Goal: Information Seeking & Learning: Understand process/instructions

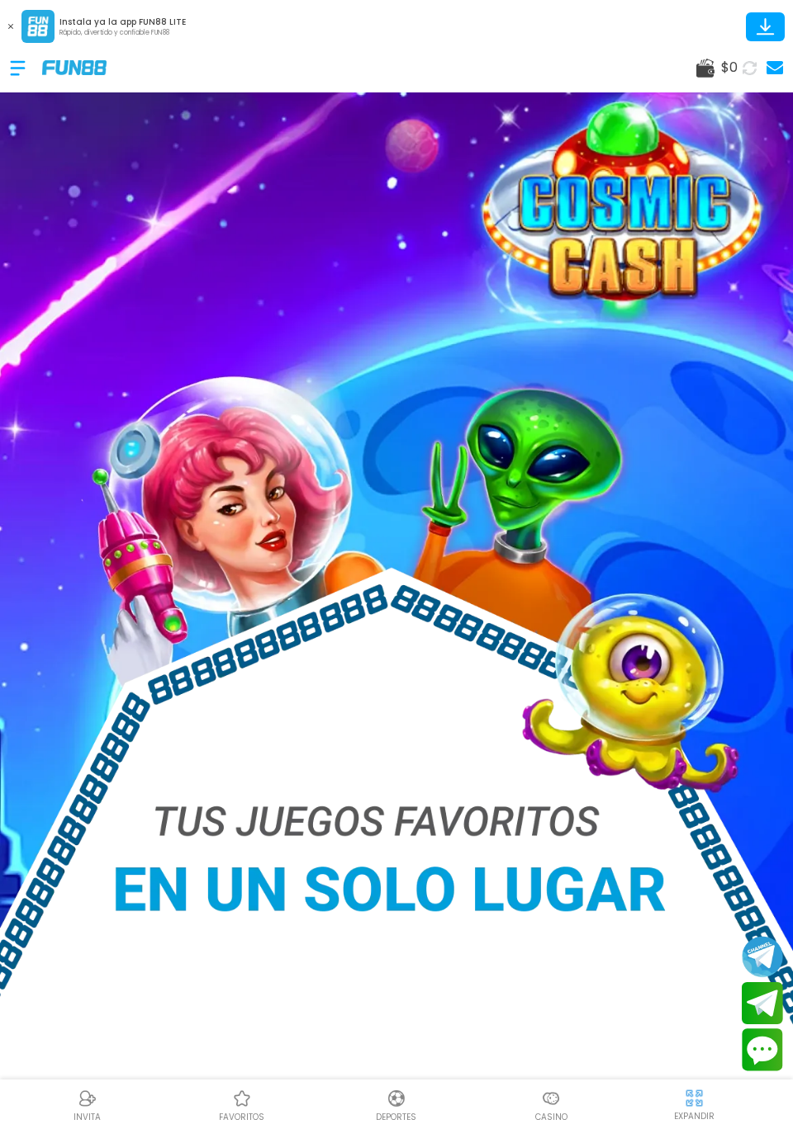
click at [23, 65] on div at bounding box center [26, 68] width 32 height 49
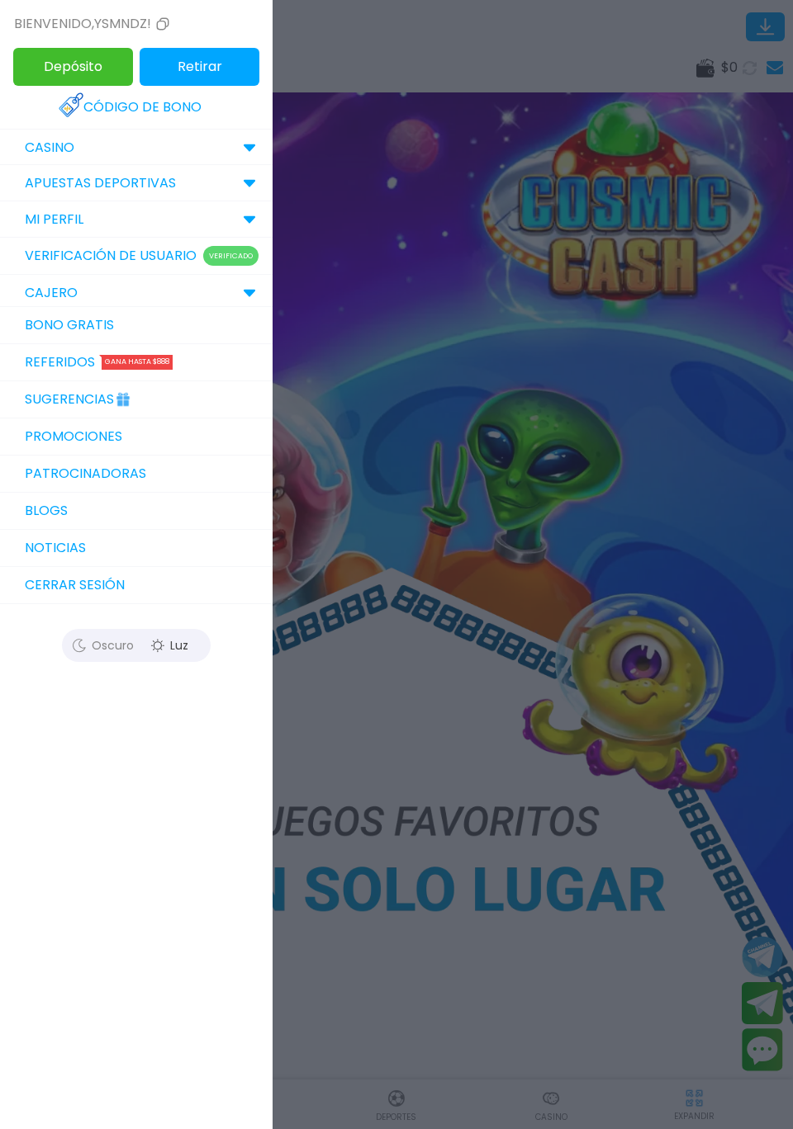
click at [58, 258] on link "Verificación de Usuario Verificado" at bounding box center [136, 256] width 272 height 37
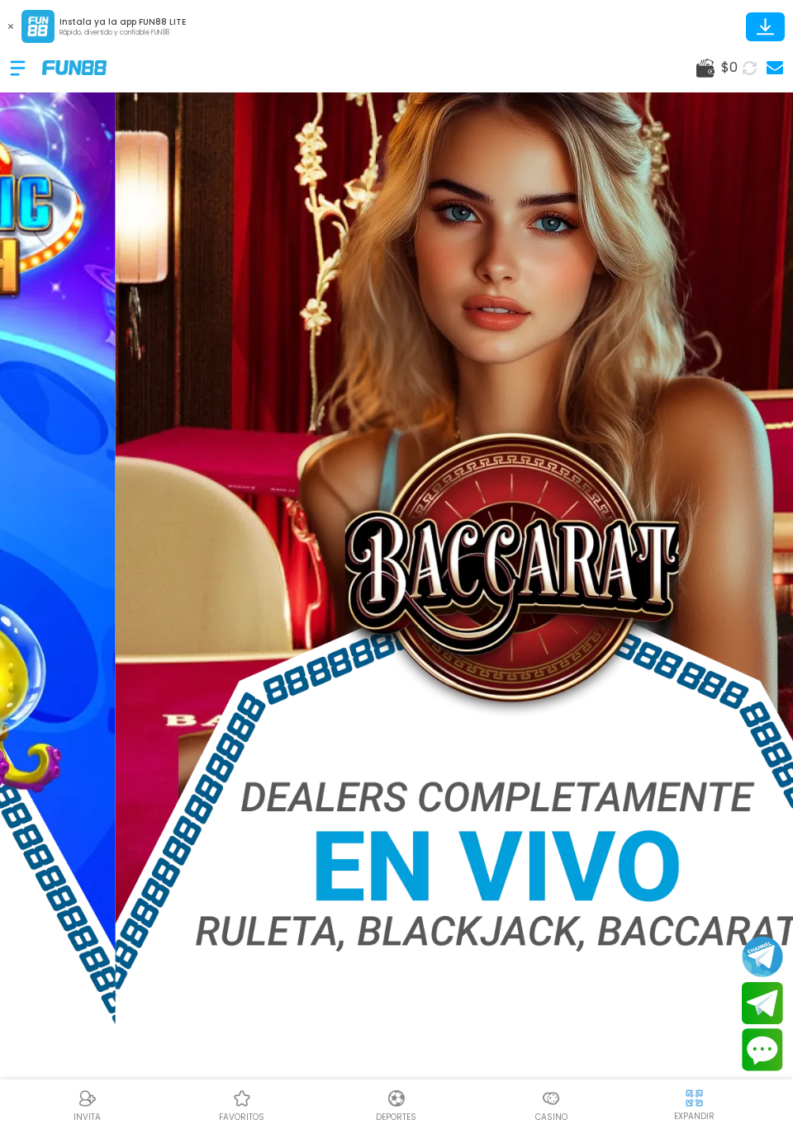
click at [14, 70] on div at bounding box center [26, 68] width 32 height 49
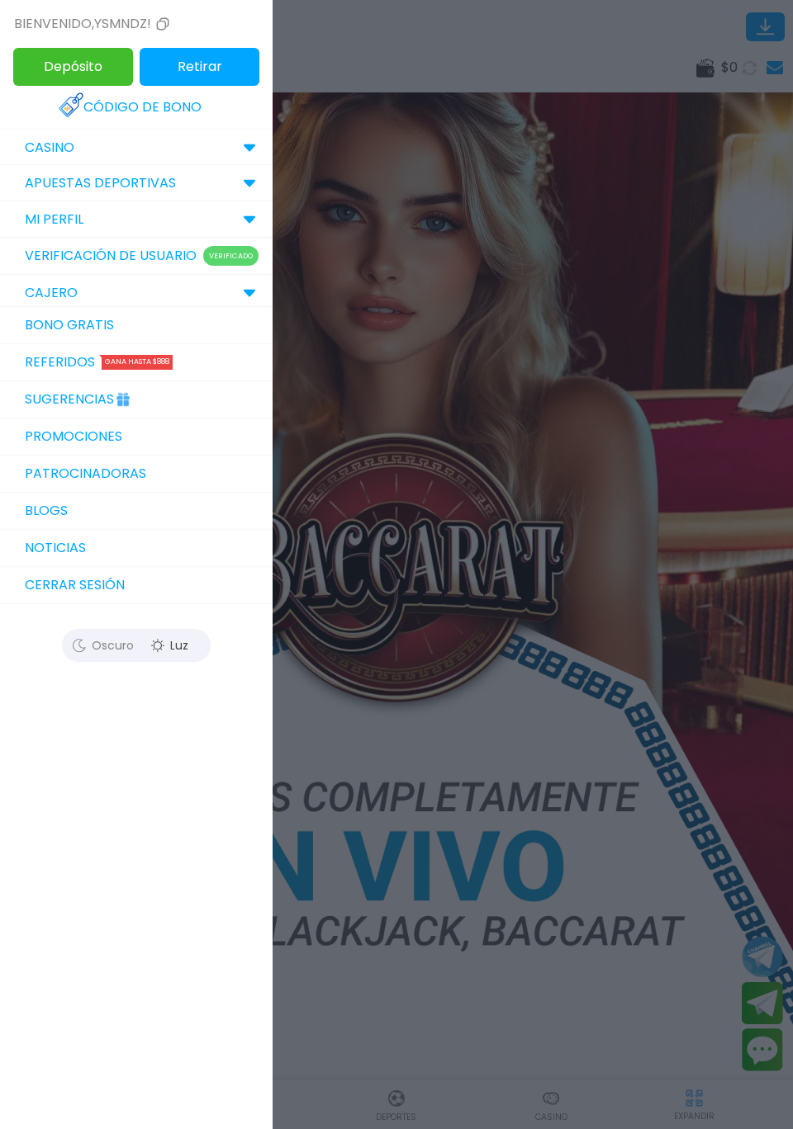
click at [53, 335] on link "Bono Gratis" at bounding box center [136, 325] width 272 height 37
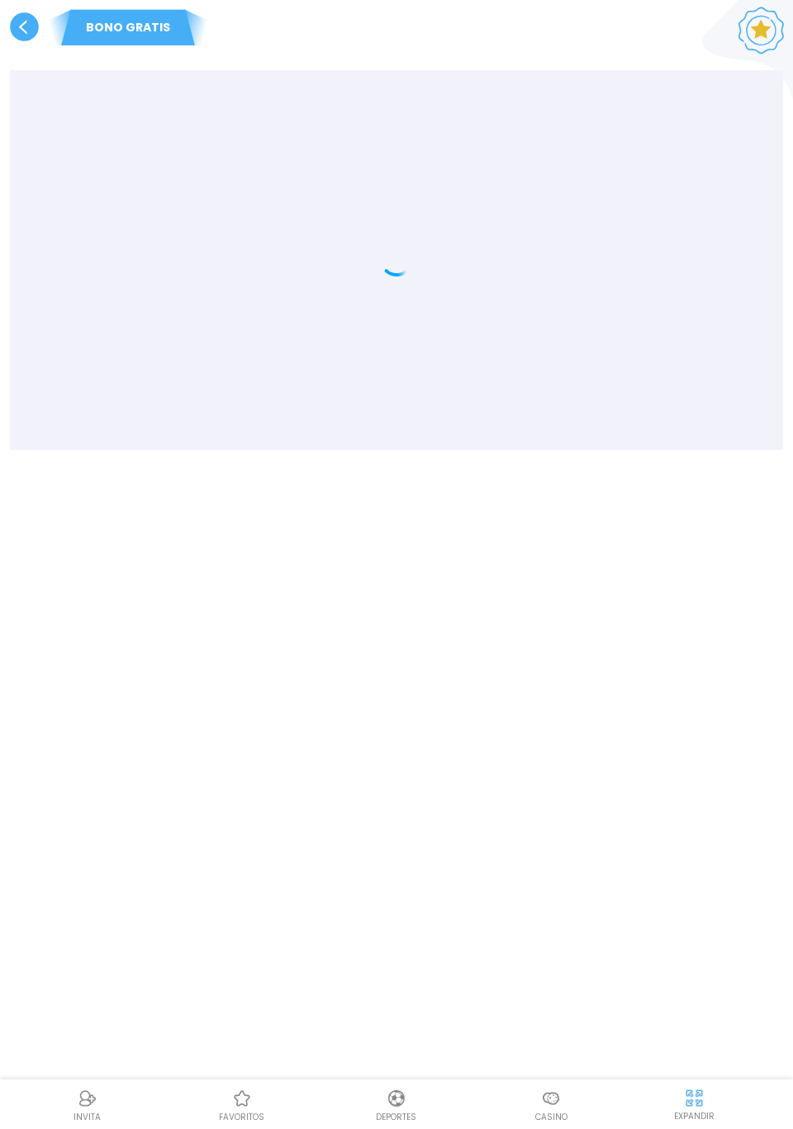
click at [17, 28] on use at bounding box center [24, 26] width 29 height 29
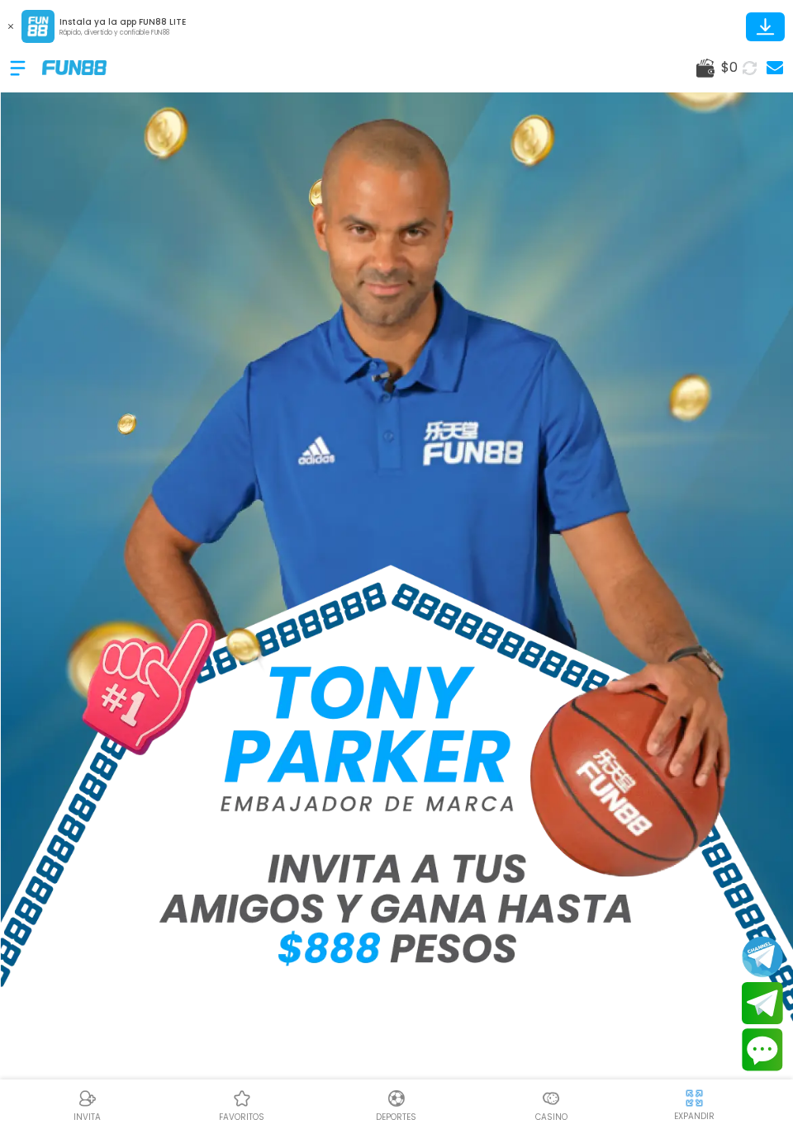
click at [18, 63] on div at bounding box center [26, 68] width 32 height 49
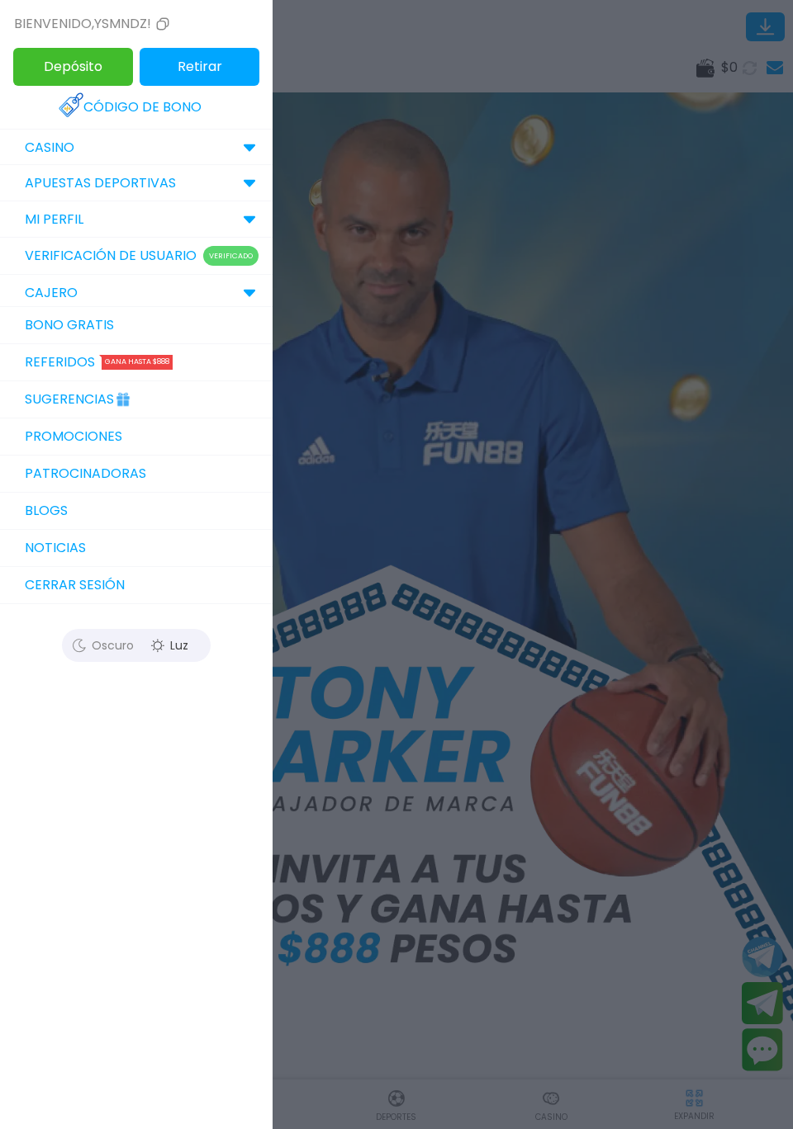
click at [36, 438] on link "Promociones" at bounding box center [136, 437] width 272 height 37
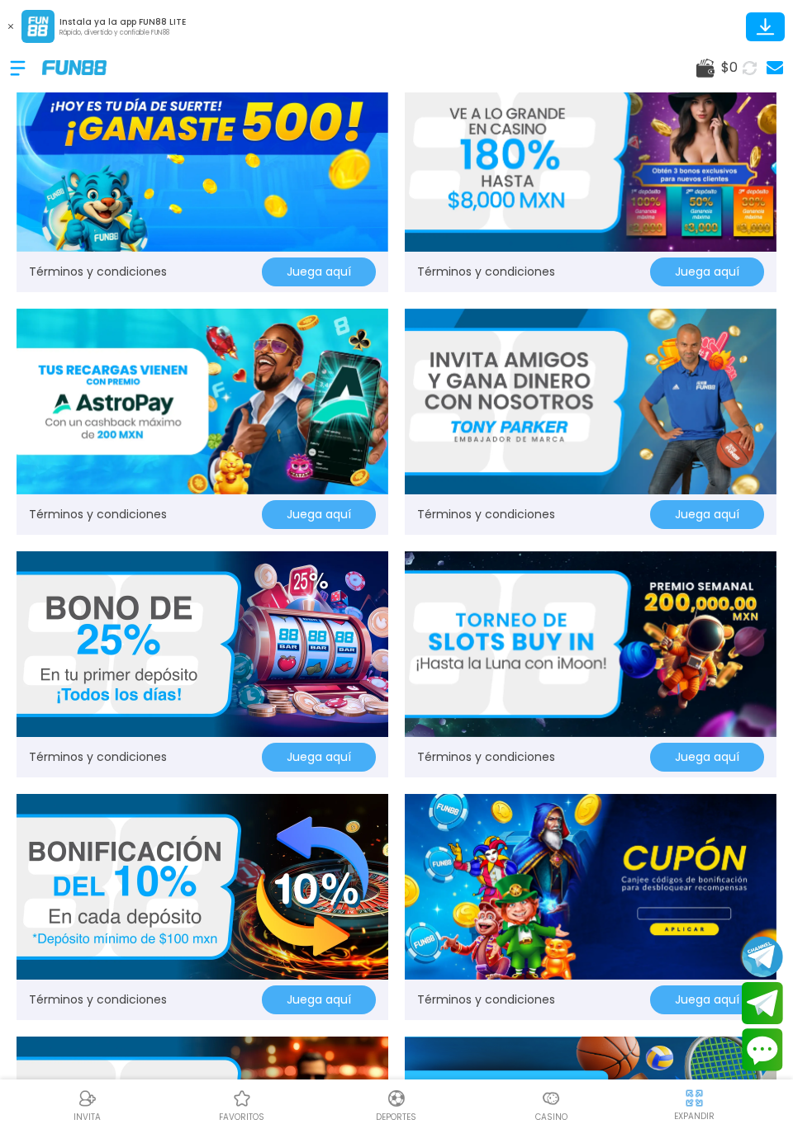
click at [276, 271] on button "Juega aquí" at bounding box center [319, 272] width 114 height 29
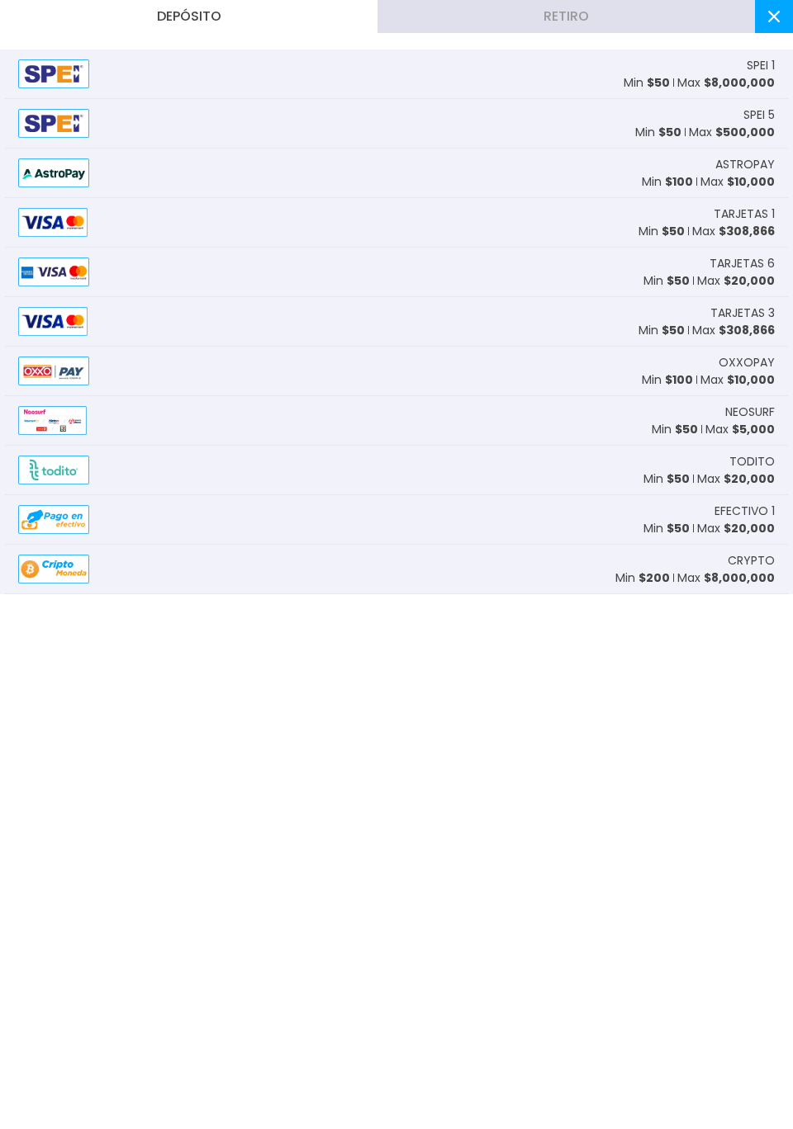
click at [773, 13] on icon at bounding box center [774, 17] width 12 height 12
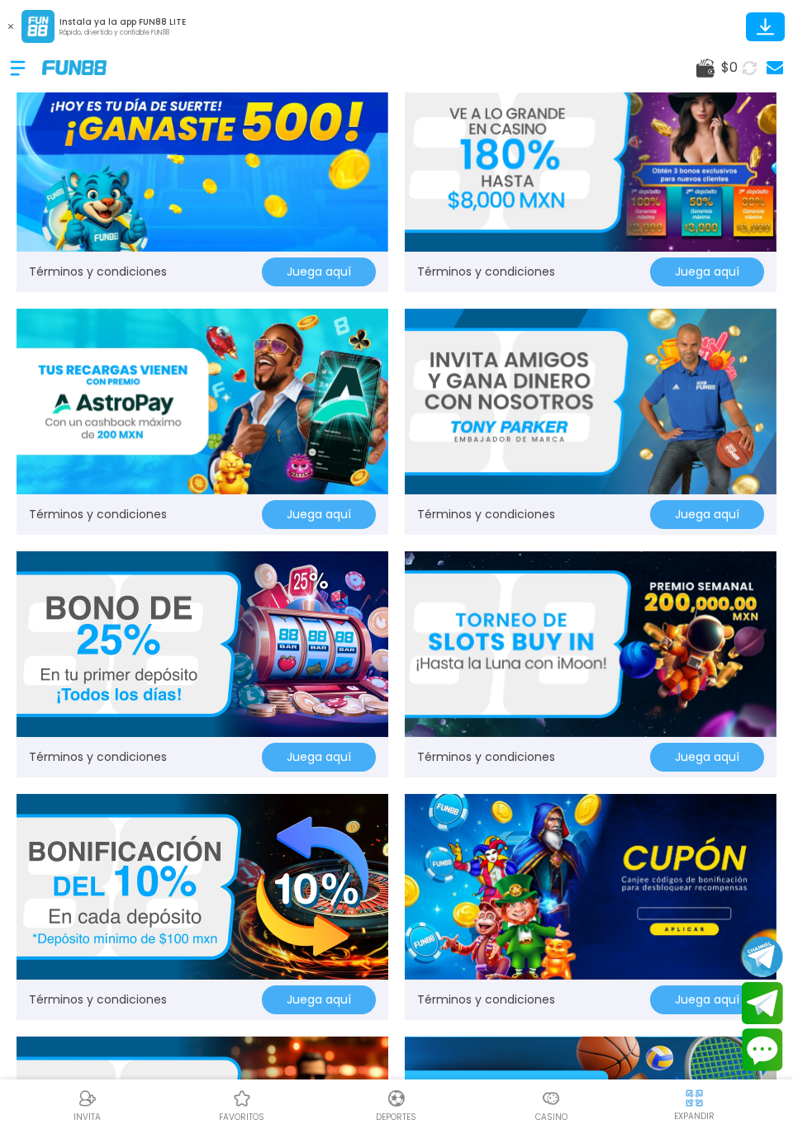
click at [57, 277] on link "Términos y condiciones" at bounding box center [98, 271] width 138 height 17
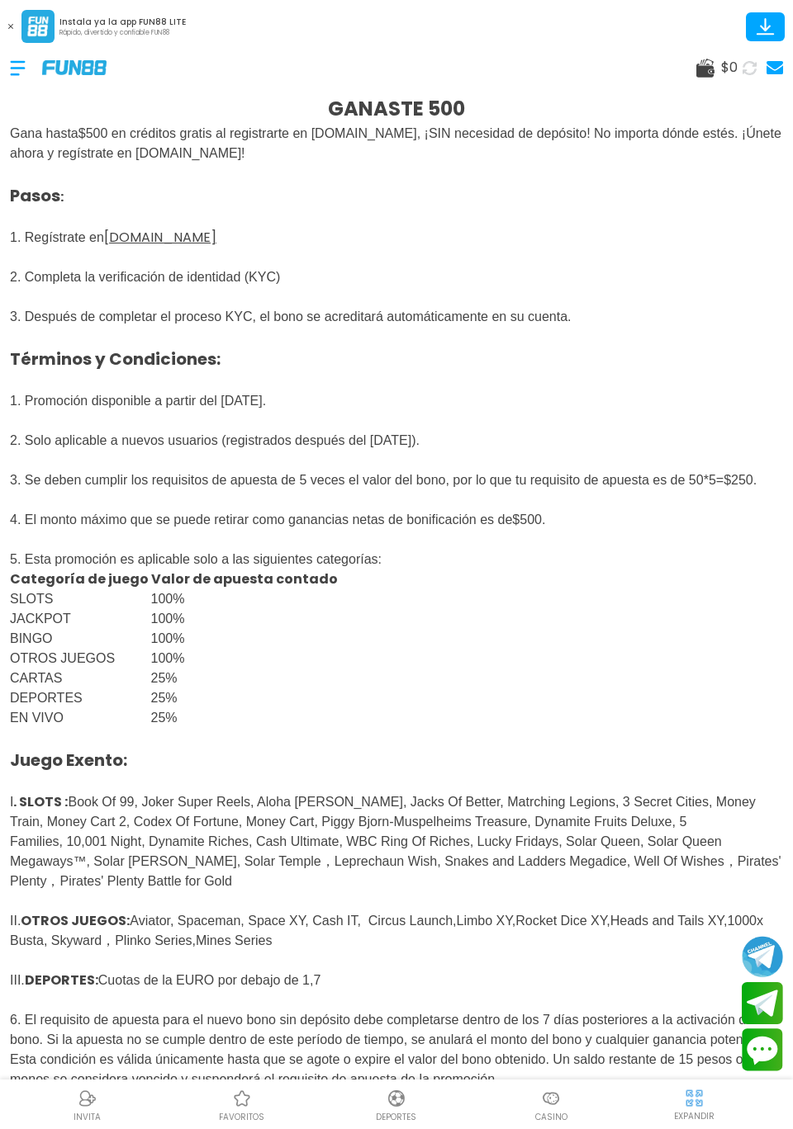
click at [459, 320] on span "Pasos : 1. Regístrate en FUN88mx.mx 2. Completa la verificación de identidad (K…" at bounding box center [366, 326] width 713 height 321
click at [499, 330] on p "Pasos : 1. Regístrate en FUN88mx.mx 2. Completa la verificación de identidad (K…" at bounding box center [396, 326] width 773 height 327
click at [525, 296] on p "Pasos : 1. Regístrate en FUN88mx.mx 2. Completa la verificación de identidad (K…" at bounding box center [396, 326] width 773 height 327
click at [533, 303] on p "Pasos : 1. Regístrate en FUN88mx.mx 2. Completa la verificación de identidad (K…" at bounding box center [396, 326] width 773 height 327
click at [89, 282] on span "Pasos : 1. Regístrate en FUN88mx.mx 2. Completa la verificación de identidad (K…" at bounding box center [366, 326] width 713 height 321
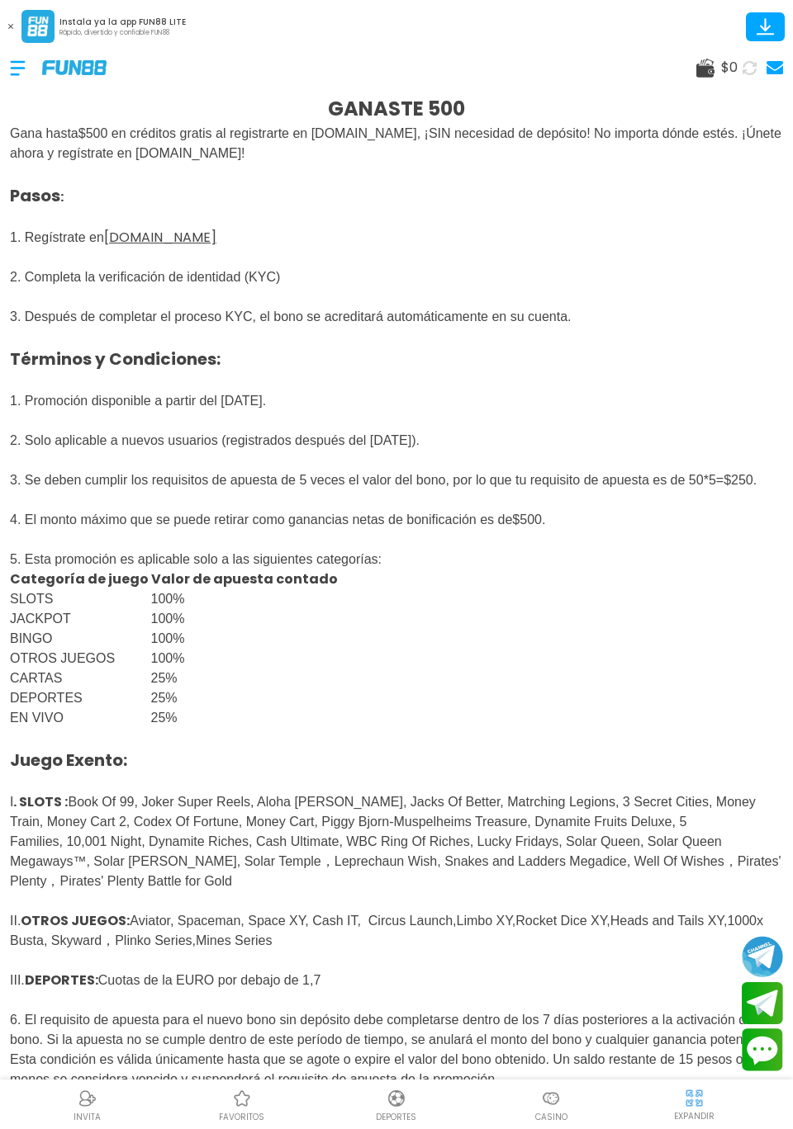
click at [554, 302] on p "Pasos : 1. Regístrate en FUN88mx.mx 2. Completa la verificación de identidad (K…" at bounding box center [396, 326] width 773 height 327
click at [78, 282] on span "Pasos : 1. Regístrate en FUN88mx.mx 2. Completa la verificación de identidad (K…" at bounding box center [366, 326] width 713 height 321
click at [542, 317] on span "Pasos : 1. Regístrate en FUN88mx.mx 2. Completa la verificación de identidad (K…" at bounding box center [366, 326] width 713 height 321
click at [74, 291] on p "Pasos : 1. Regístrate en FUN88mx.mx 2. Completa la verificación de identidad (K…" at bounding box center [396, 326] width 773 height 327
click at [542, 300] on p "Pasos : 1. Regístrate en FUN88mx.mx 2. Completa la verificación de identidad (K…" at bounding box center [396, 326] width 773 height 327
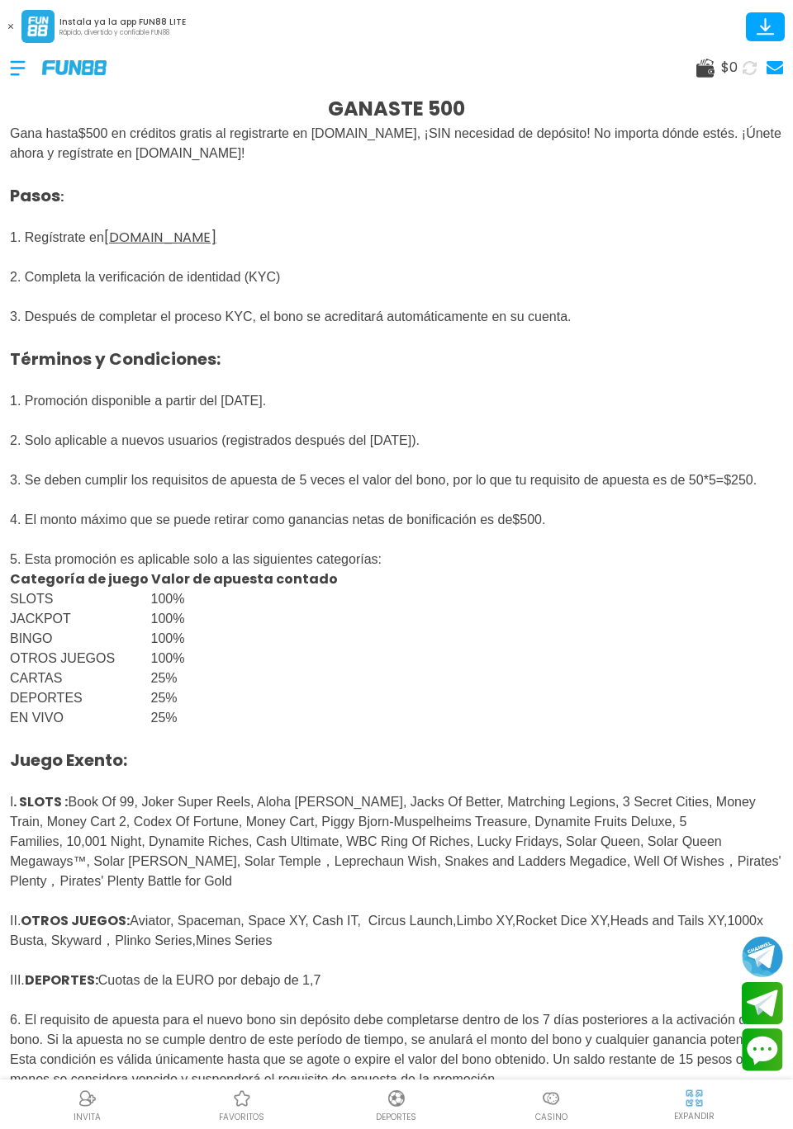
click at [66, 287] on span "Pasos : 1. Regístrate en FUN88mx.mx 2. Completa la verificación de identidad (K…" at bounding box center [366, 326] width 713 height 321
click at [127, 231] on u "FUN88mx.mx" at bounding box center [160, 237] width 112 height 19
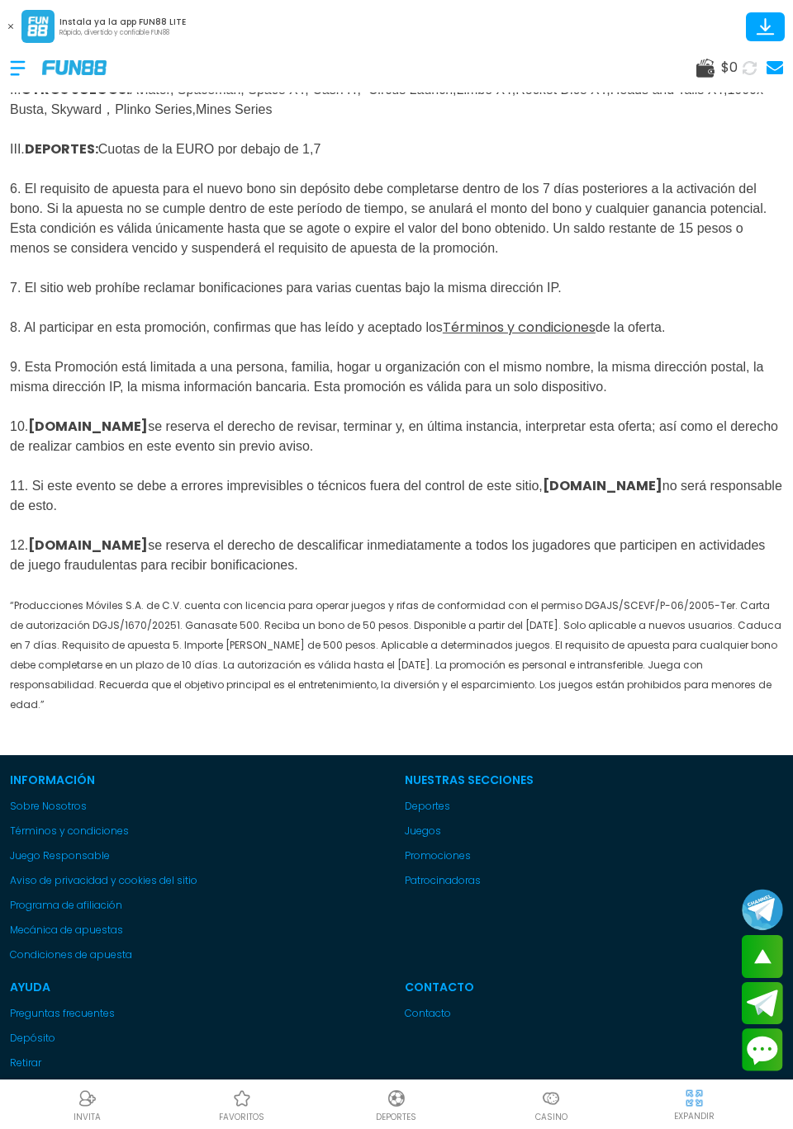
scroll to position [834, 0]
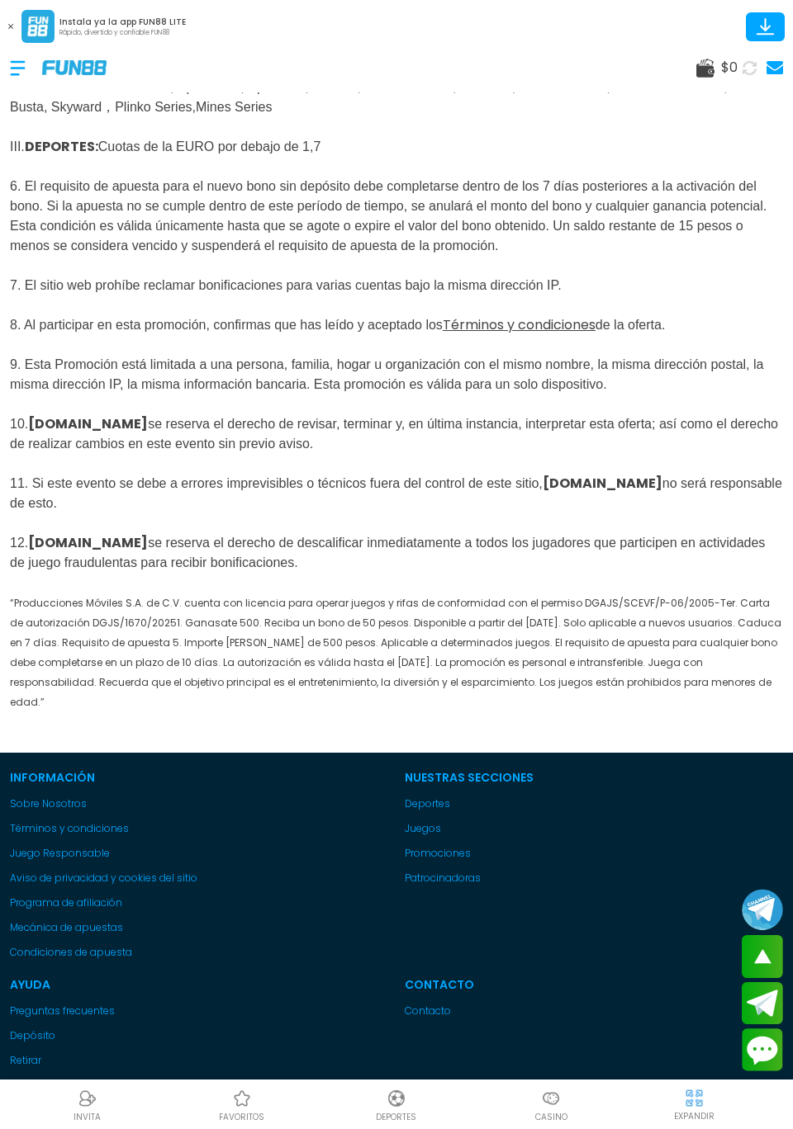
click at [563, 328] on u "Términos y condiciones" at bounding box center [518, 324] width 153 height 19
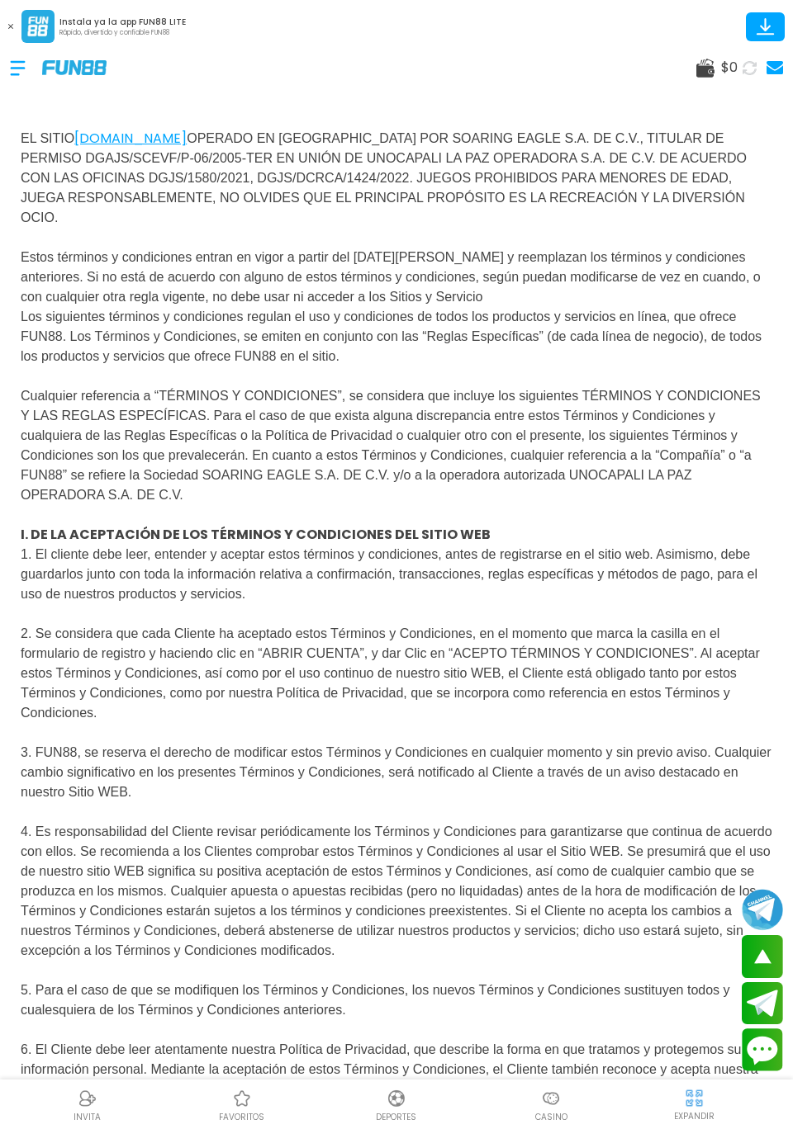
click at [21, 69] on div at bounding box center [26, 68] width 32 height 49
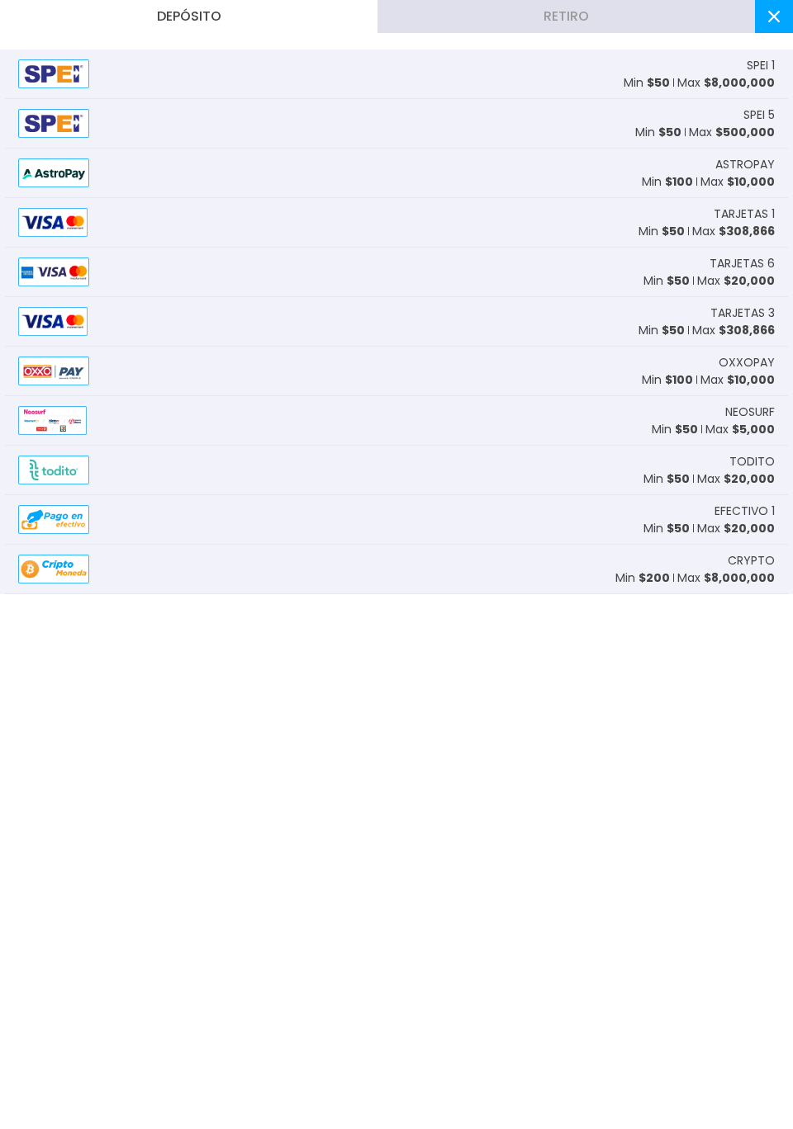
click at [31, 50] on div "SPEI 1 Min $ 50 Max $ 8,000,000" at bounding box center [396, 75] width 783 height 50
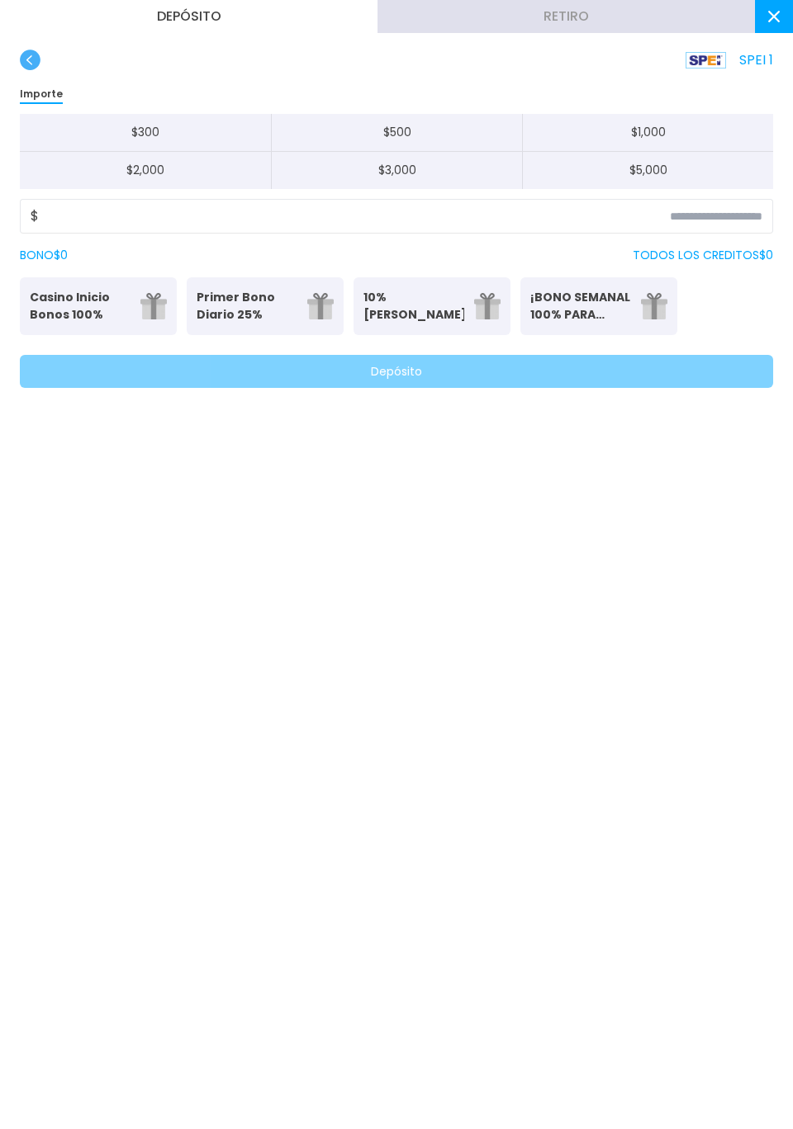
click at [60, 289] on p "Casino Inicio Bonos 100%" at bounding box center [80, 306] width 101 height 35
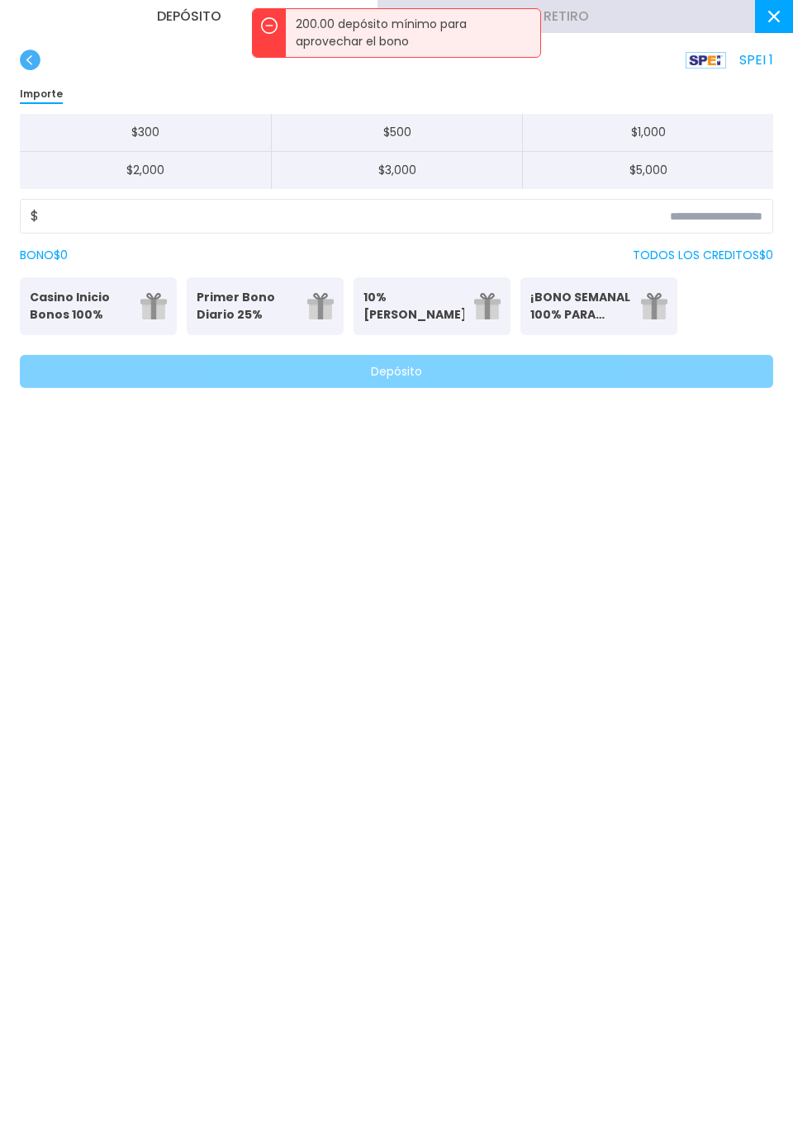
click at [722, 28] on button "Retiro" at bounding box center [565, 16] width 377 height 33
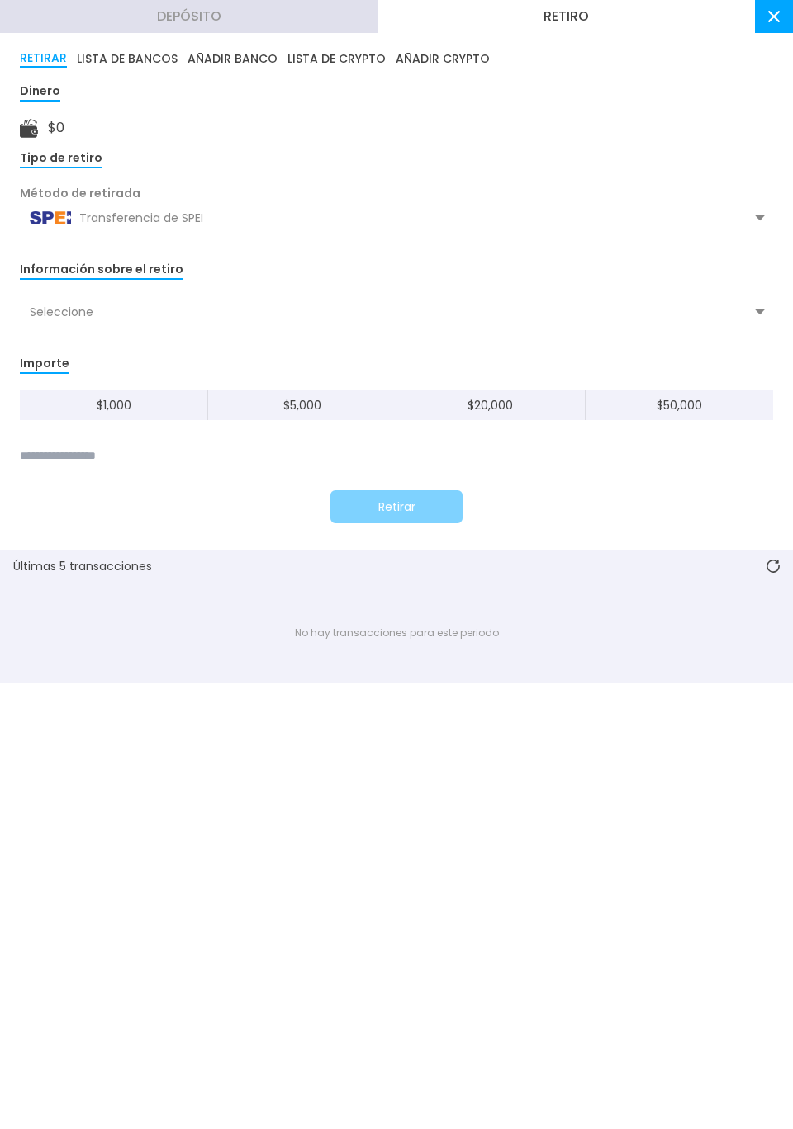
click at [782, 32] on button at bounding box center [774, 16] width 38 height 33
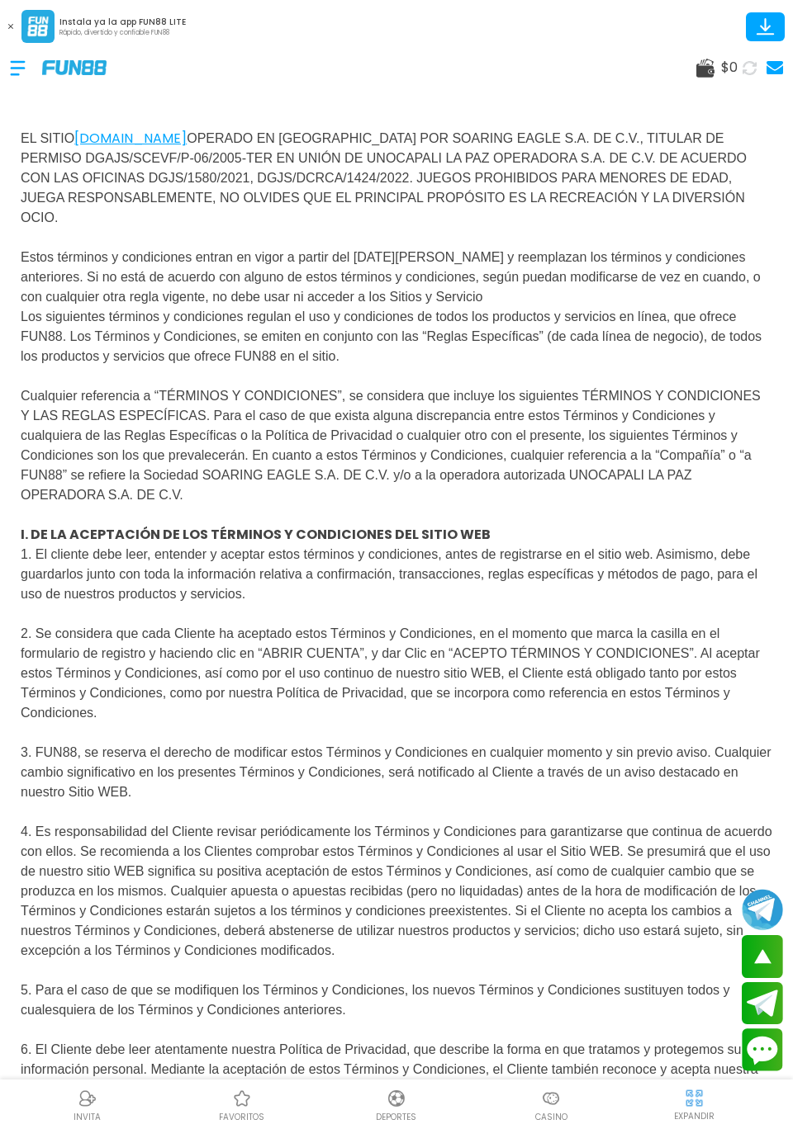
click at [723, 65] on span "$ 0" at bounding box center [729, 68] width 17 height 20
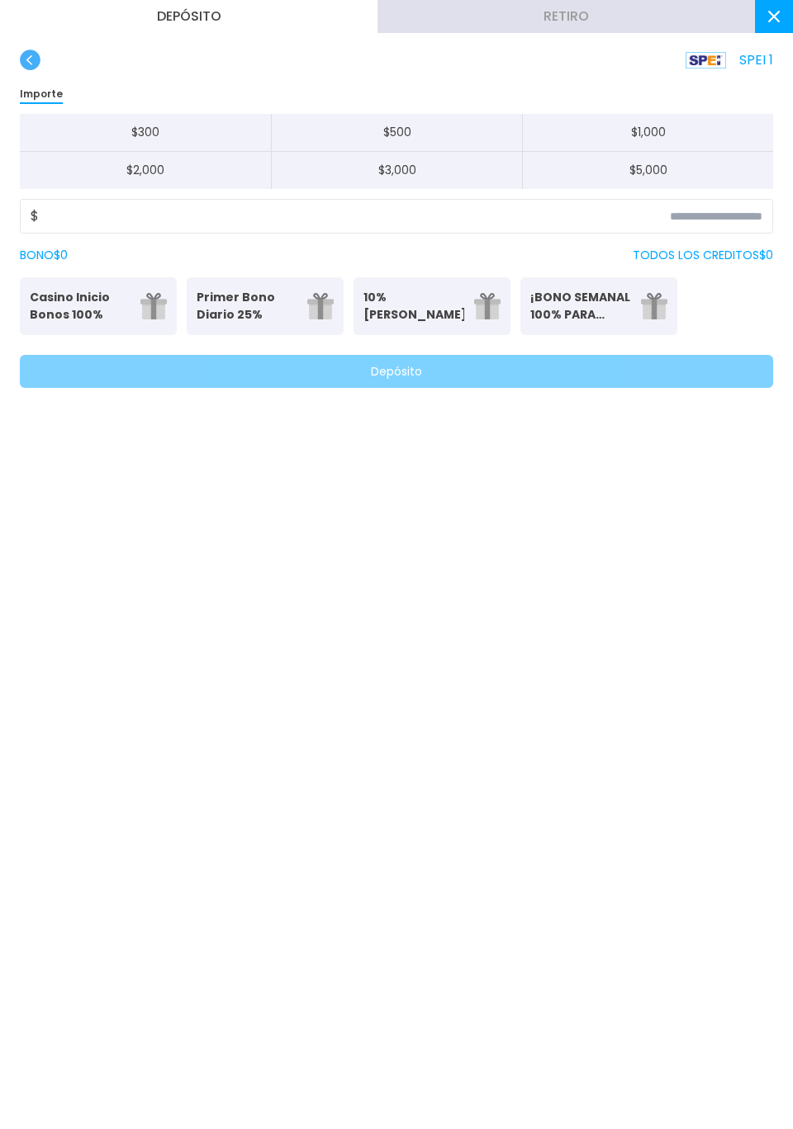
click at [771, 18] on use at bounding box center [774, 17] width 12 height 12
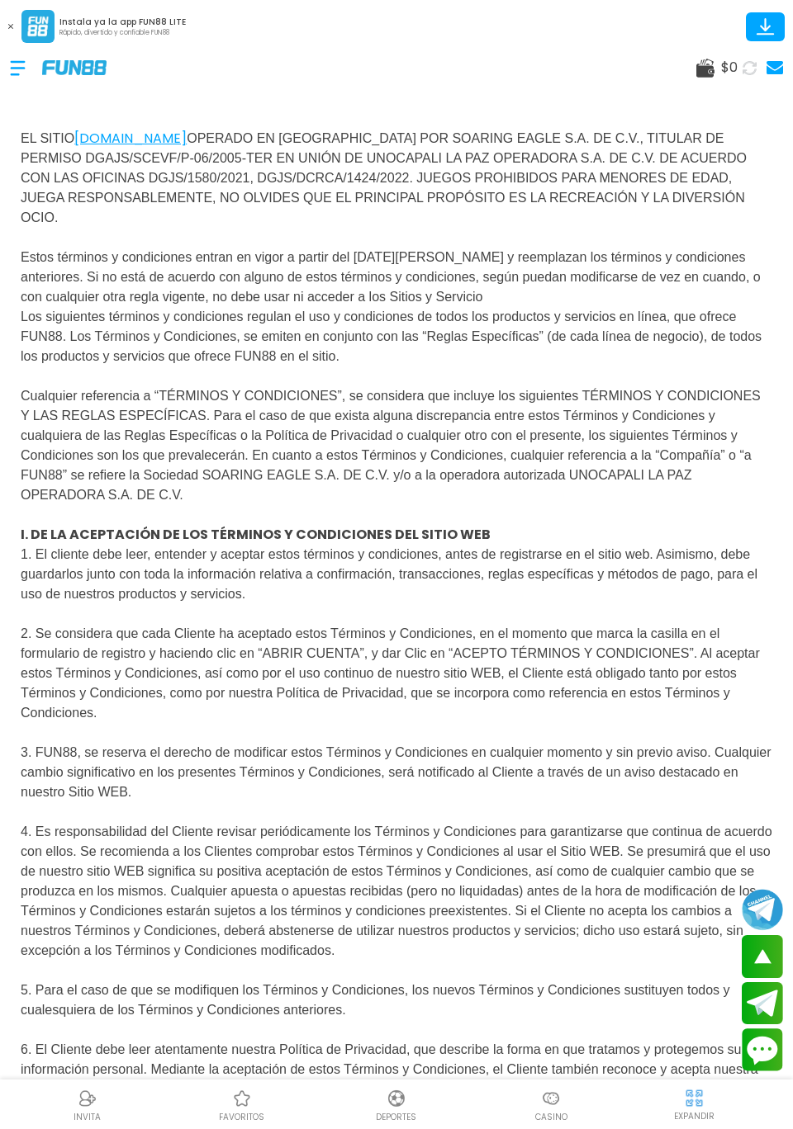
click at [17, 69] on div at bounding box center [26, 68] width 32 height 49
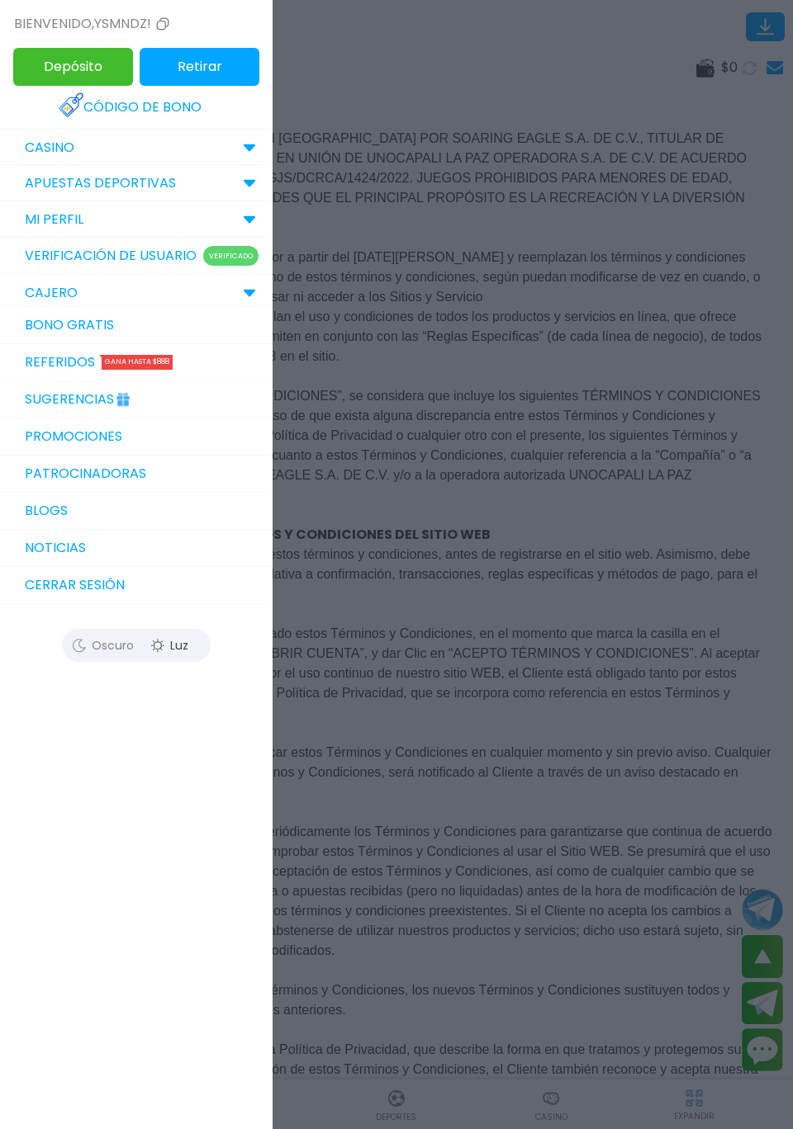
click at [45, 212] on p "MI PERFIL" at bounding box center [54, 220] width 59 height 20
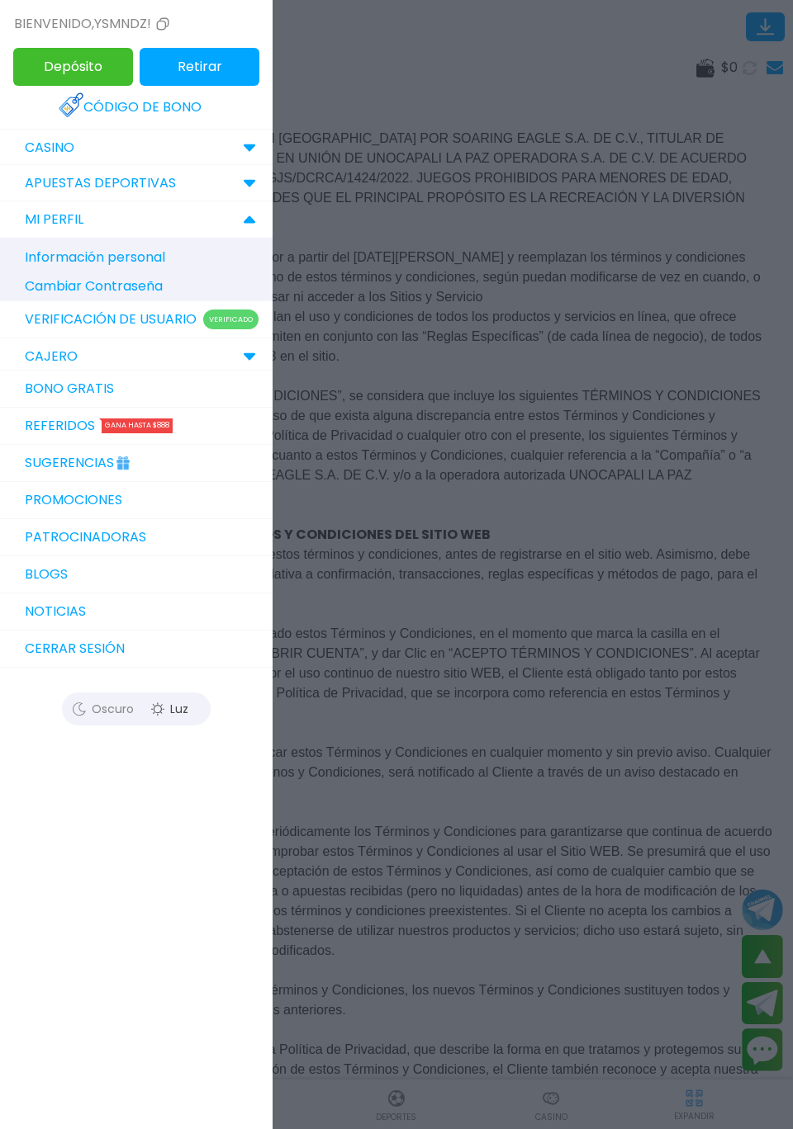
click at [52, 271] on p "Información personal" at bounding box center [144, 257] width 239 height 29
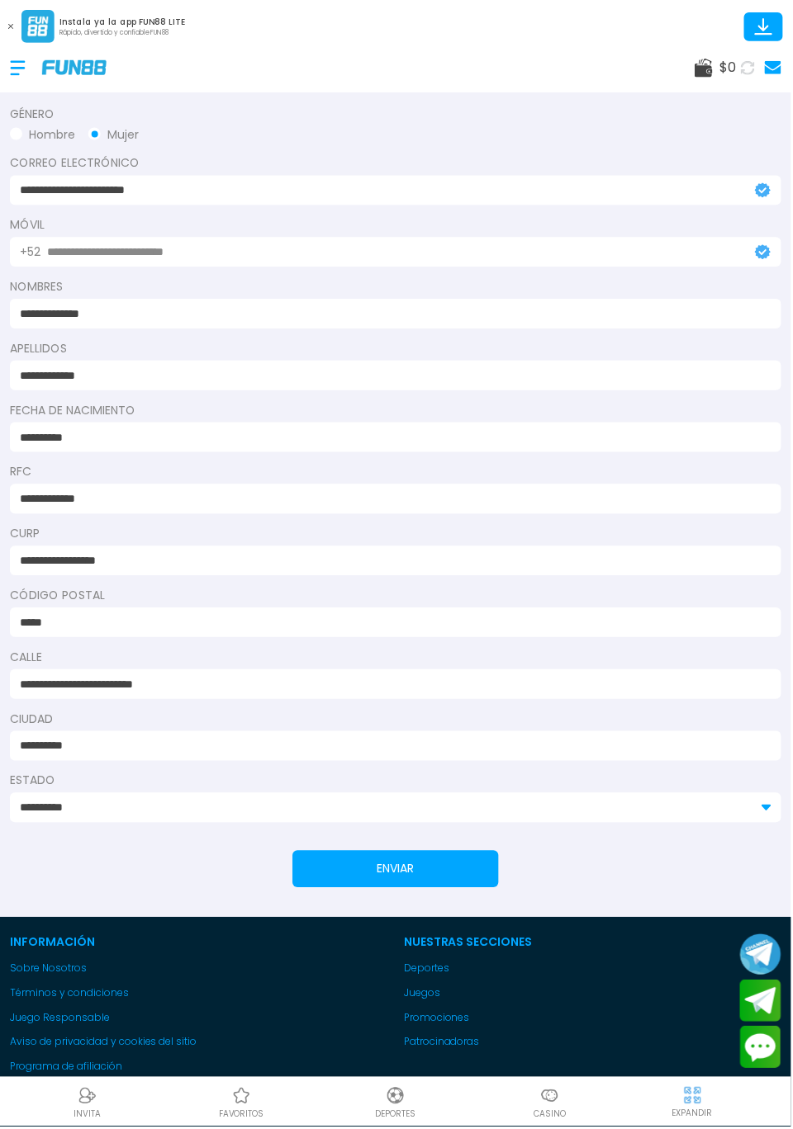
click at [15, 68] on div at bounding box center [26, 68] width 32 height 49
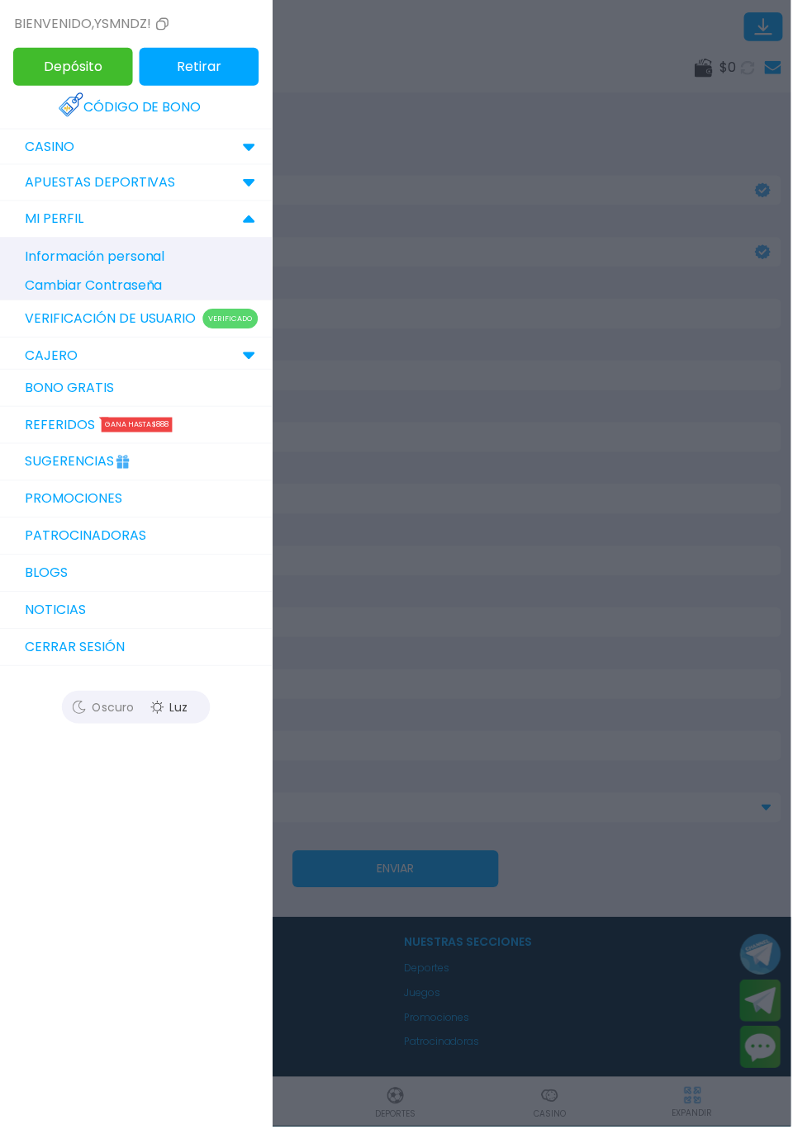
click at [51, 504] on link "Promociones" at bounding box center [136, 500] width 272 height 37
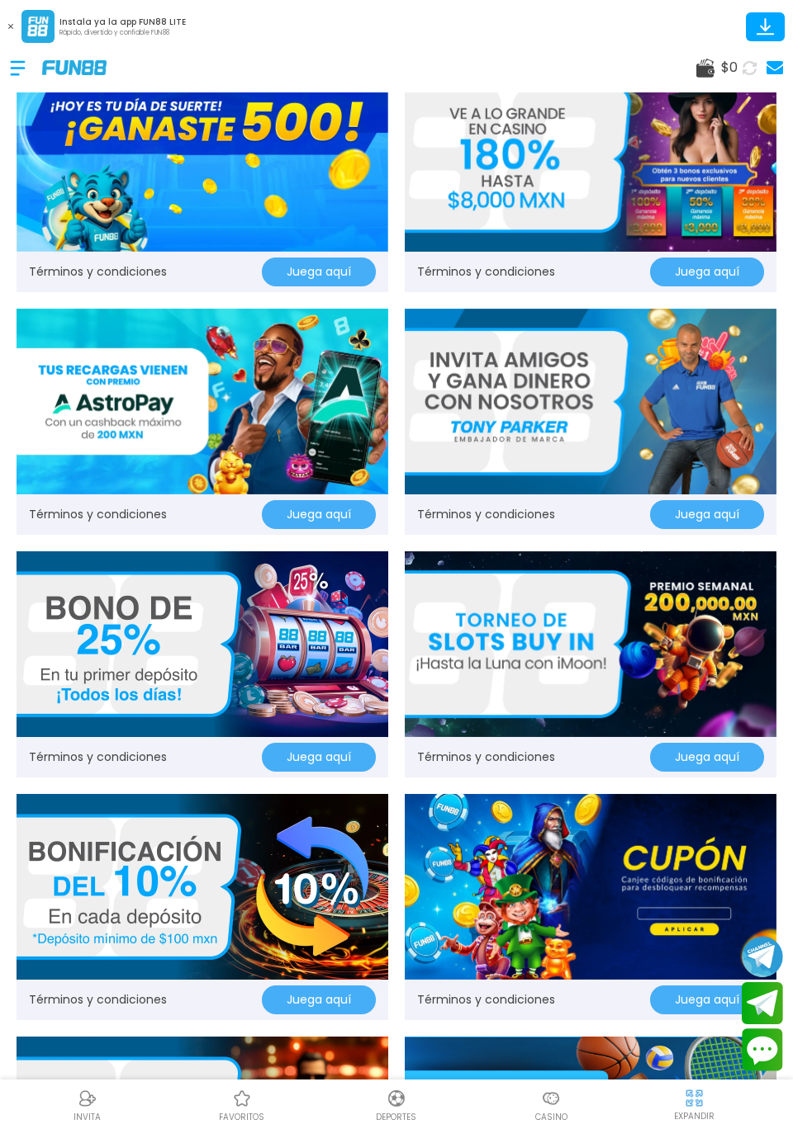
click at [90, 289] on div "Términos y condiciones Juega aquí" at bounding box center [202, 272] width 371 height 40
click at [69, 267] on link "Términos y condiciones" at bounding box center [98, 271] width 138 height 17
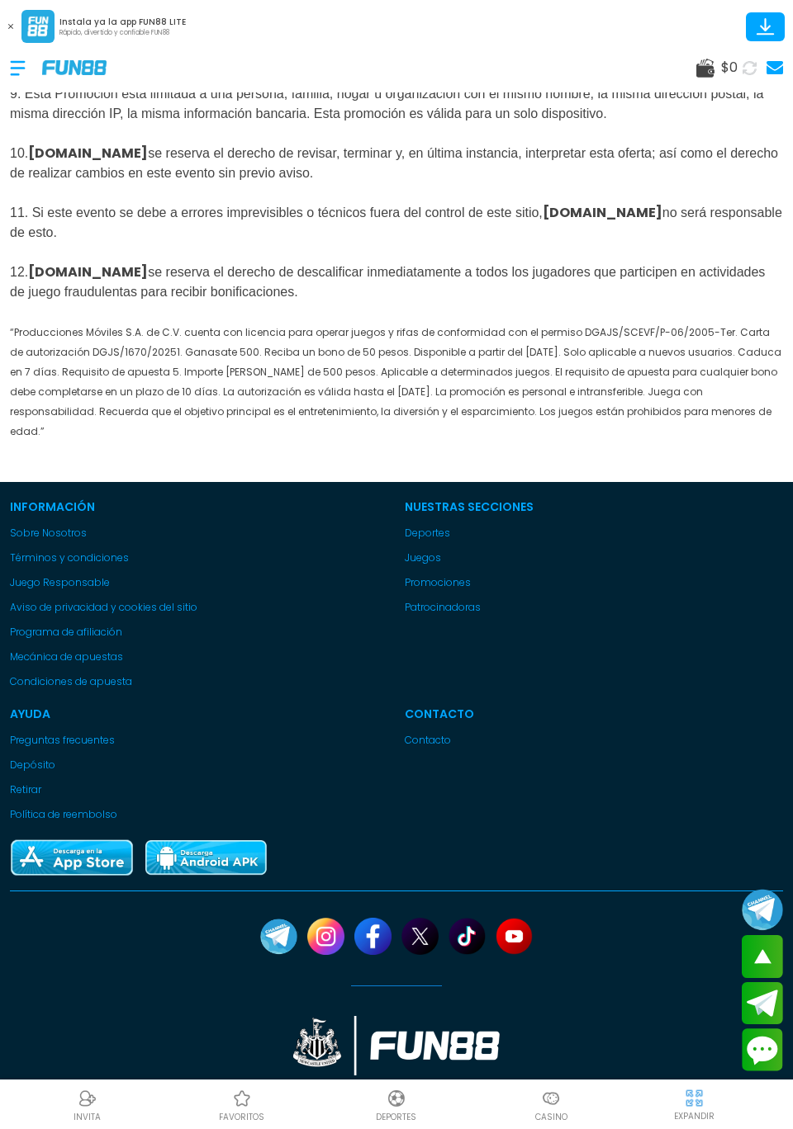
scroll to position [1208, 0]
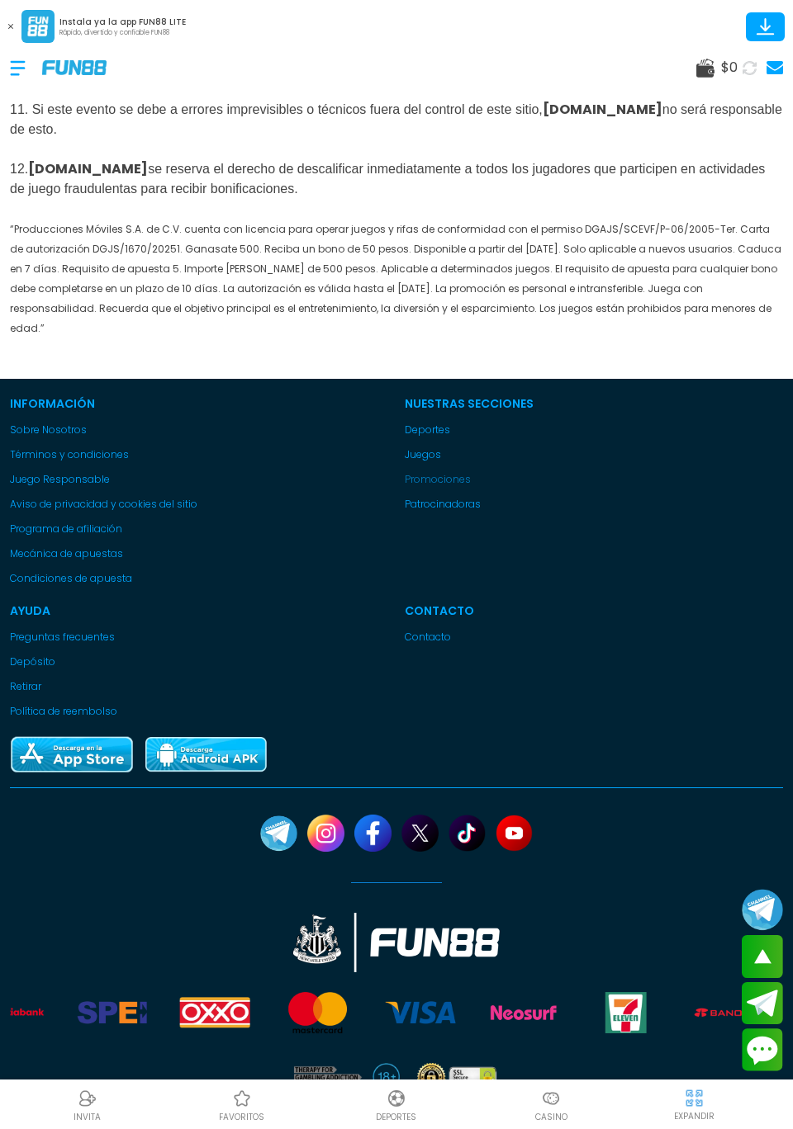
click at [464, 487] on link "Promociones" at bounding box center [594, 479] width 378 height 15
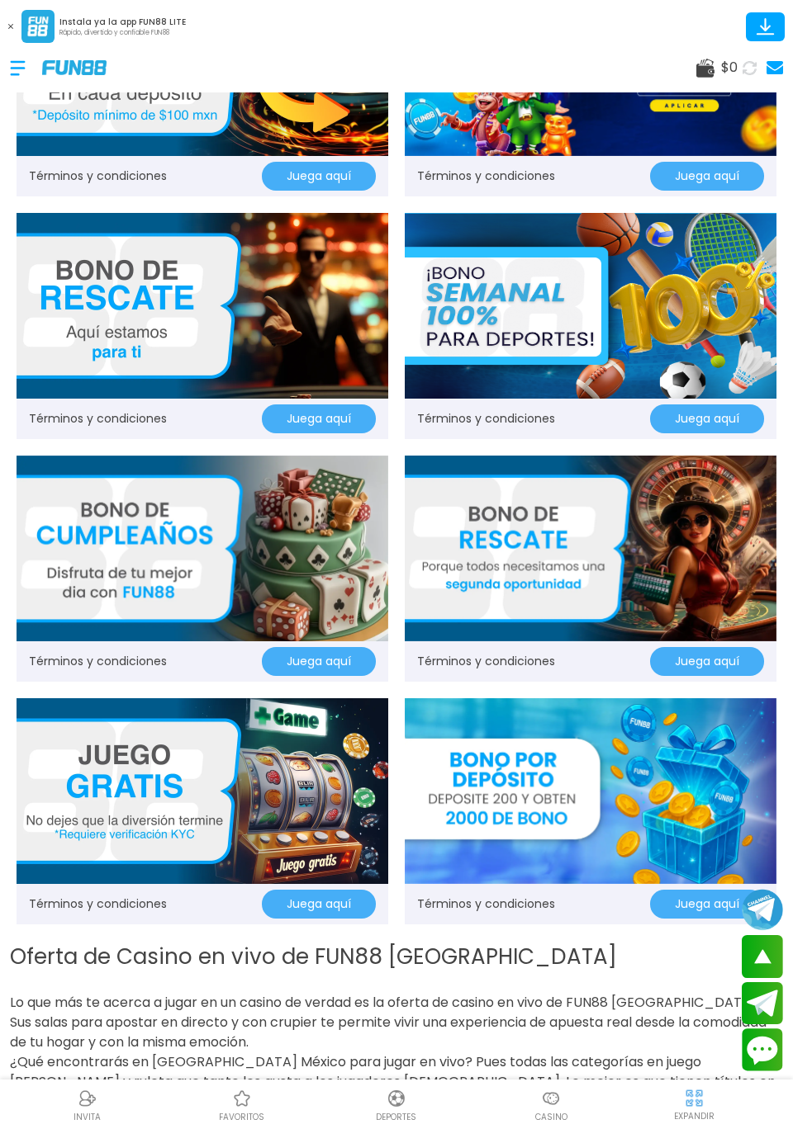
scroll to position [826, 0]
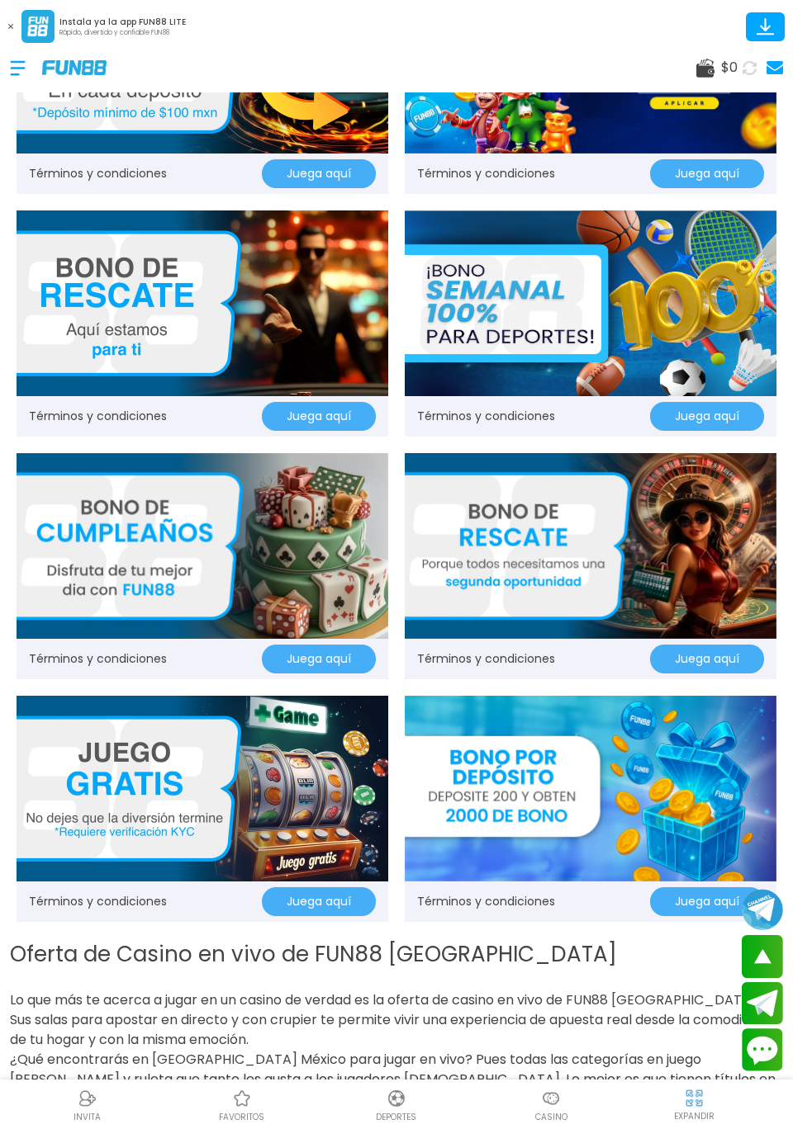
click at [657, 706] on img at bounding box center [590, 789] width 371 height 186
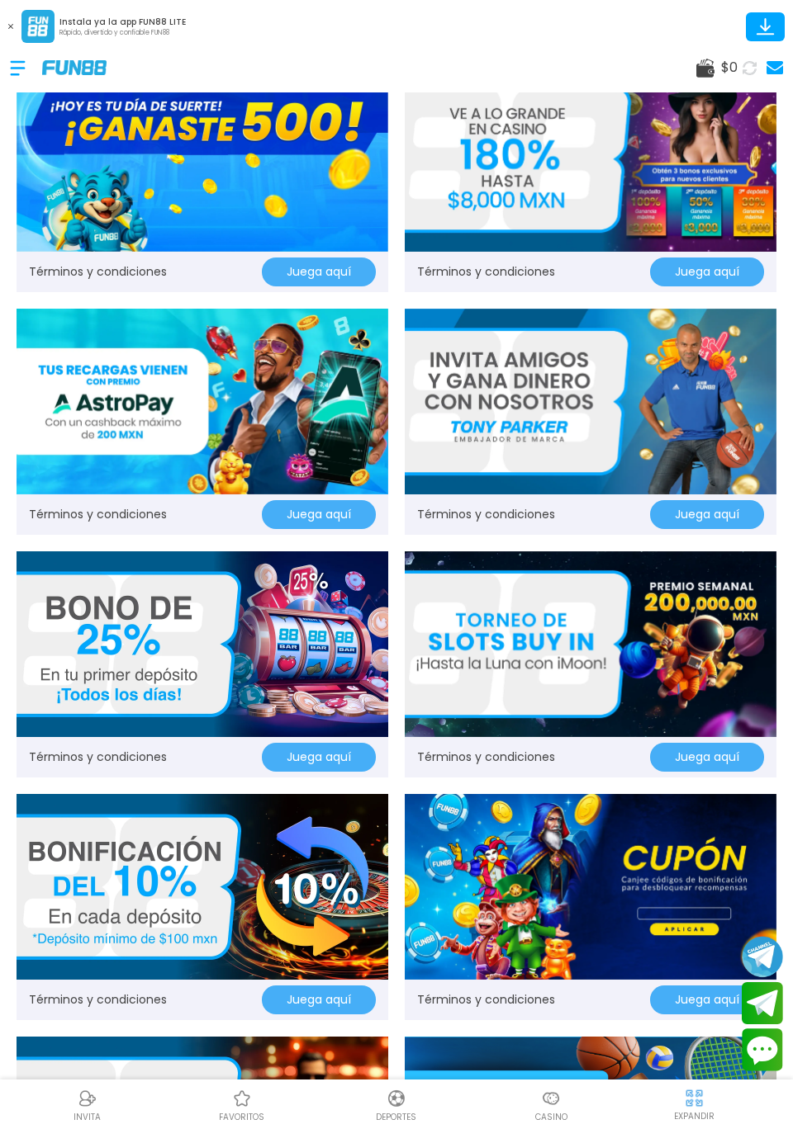
click at [37, 264] on link "Términos y condiciones" at bounding box center [98, 271] width 138 height 17
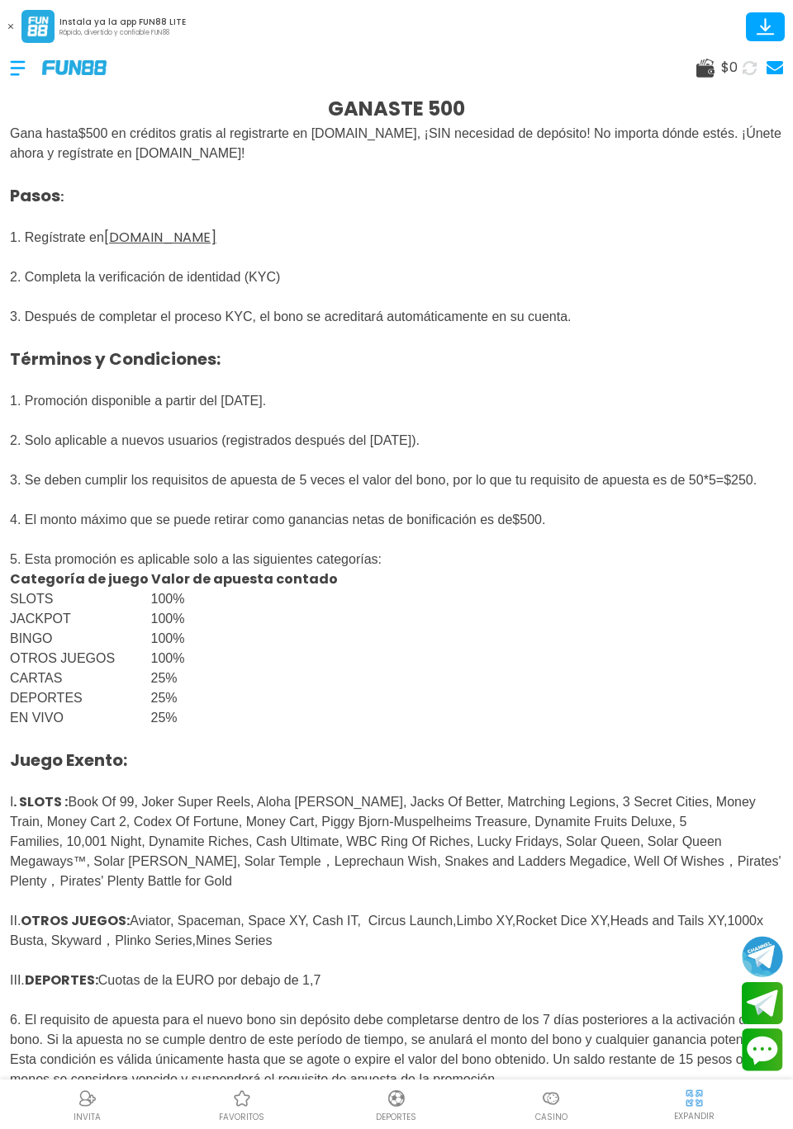
click at [106, 232] on u "FUN88mx.mx" at bounding box center [160, 237] width 112 height 19
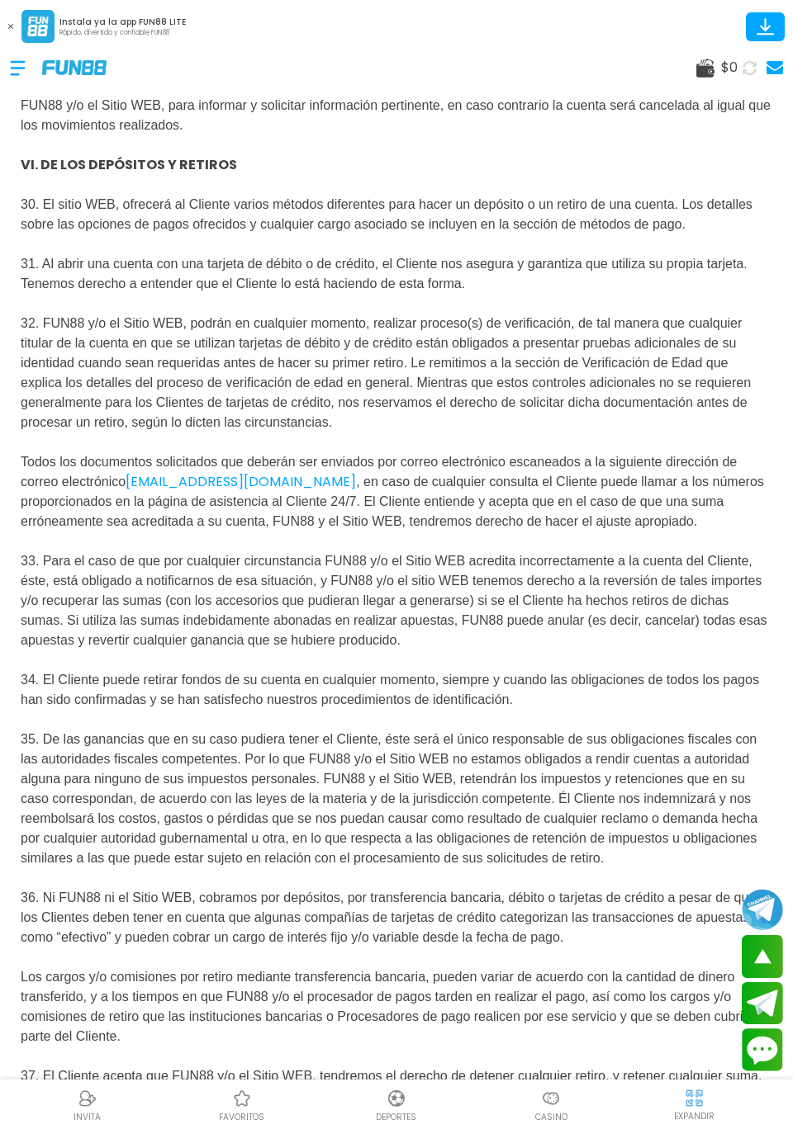
scroll to position [5942, 0]
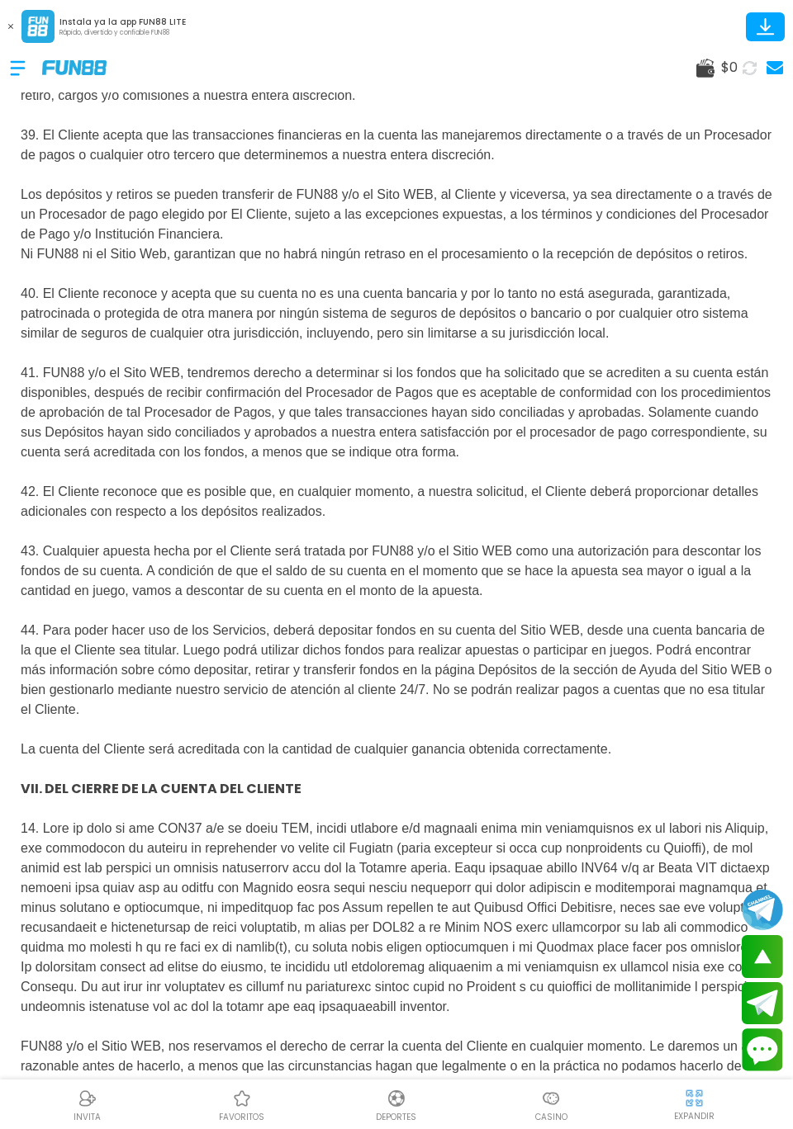
scroll to position [7351, 0]
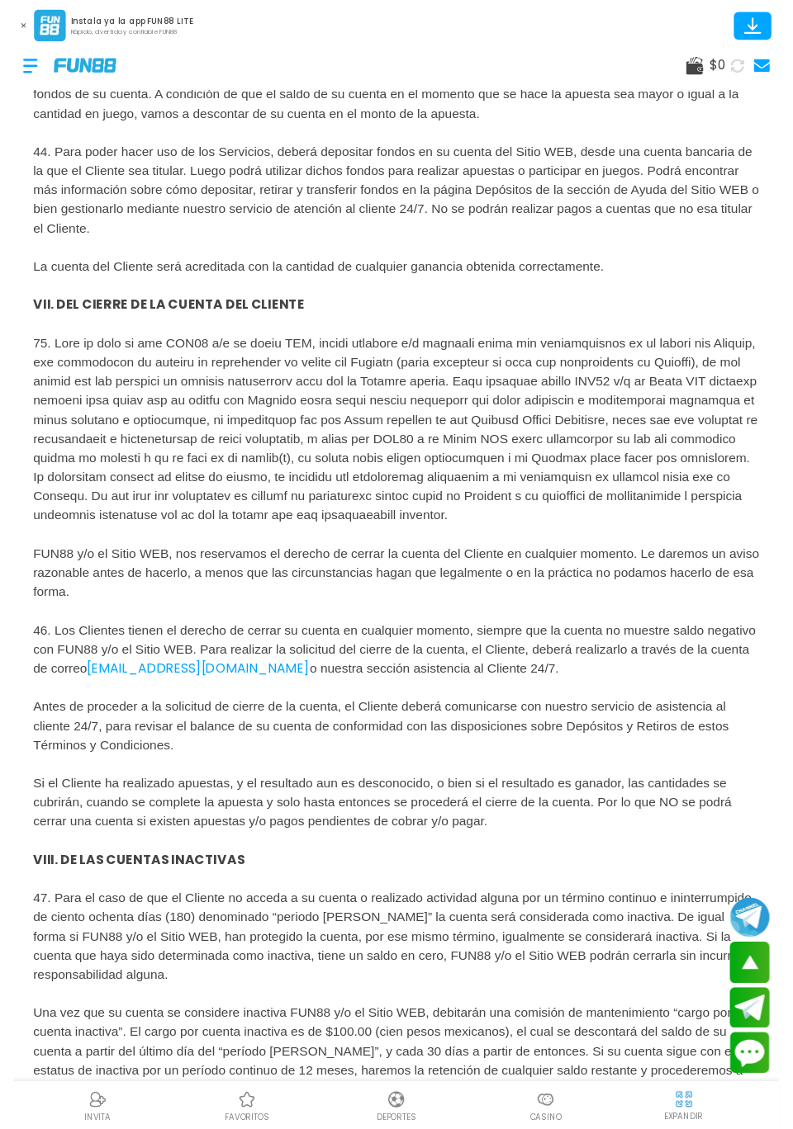
scroll to position [6352, 0]
